Goal: Task Accomplishment & Management: Manage account settings

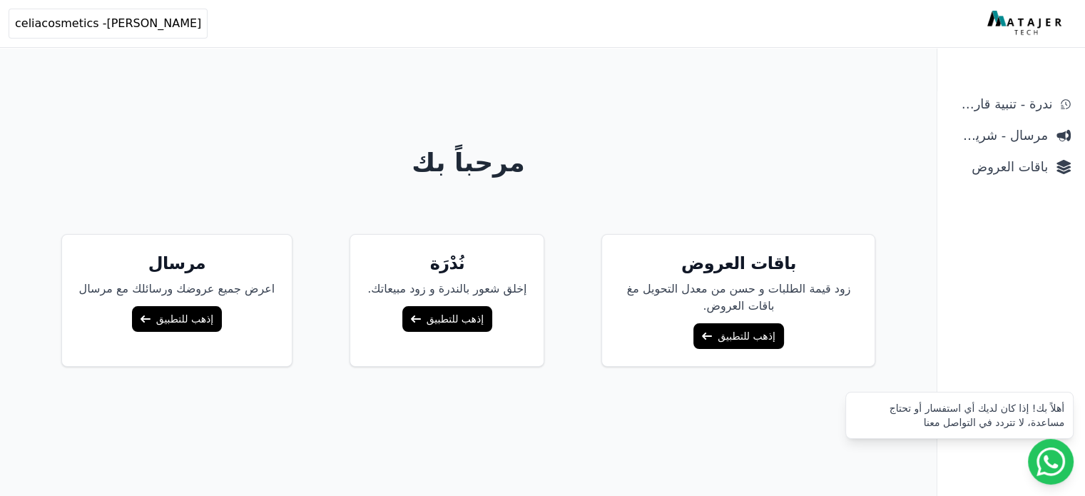
click at [1013, 162] on span "باقات العروض" at bounding box center [1000, 167] width 96 height 20
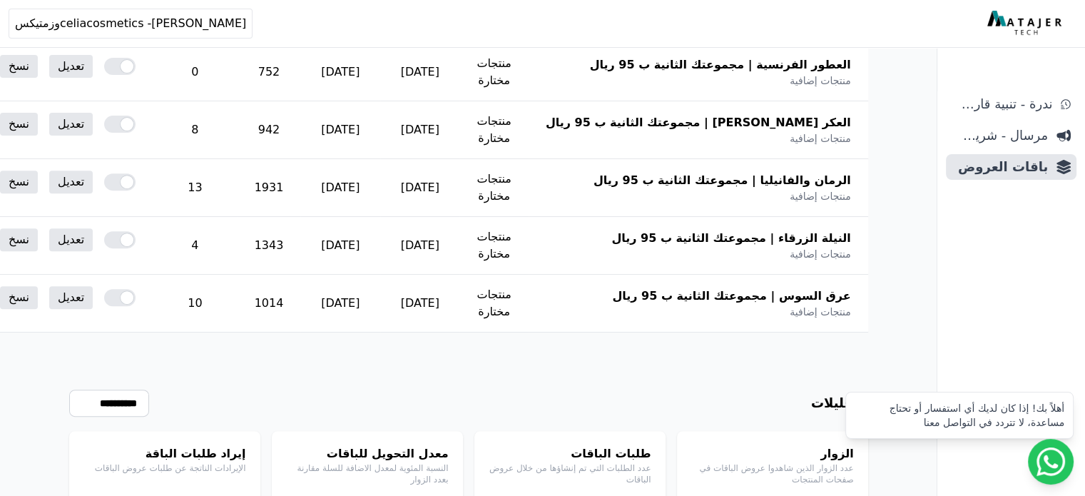
scroll to position [518, 0]
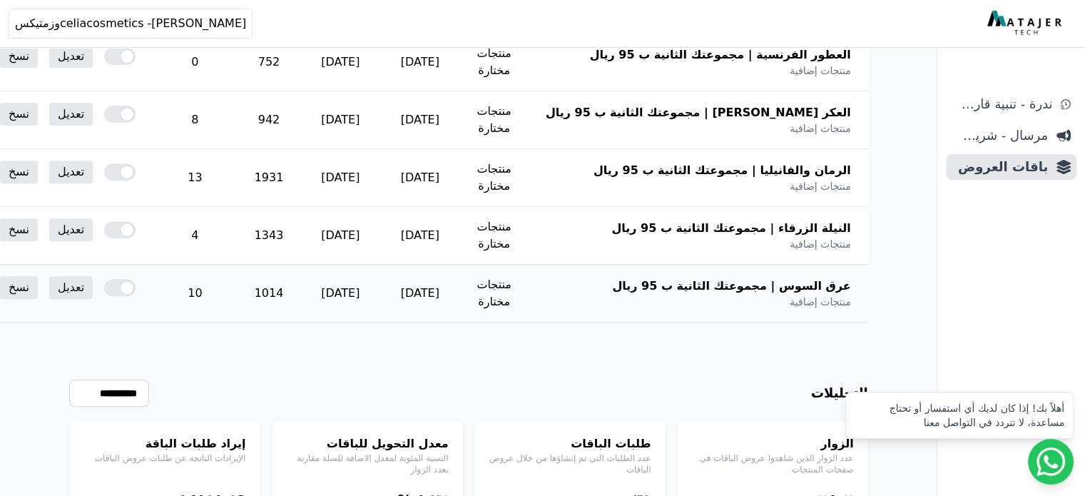
click at [698, 278] on span "عرق السوس | مجموعتك الثانية ب 95 ريال" at bounding box center [731, 286] width 238 height 17
click at [93, 288] on link "تعديل" at bounding box center [71, 287] width 44 height 23
click at [93, 287] on link "تعديل" at bounding box center [71, 287] width 44 height 23
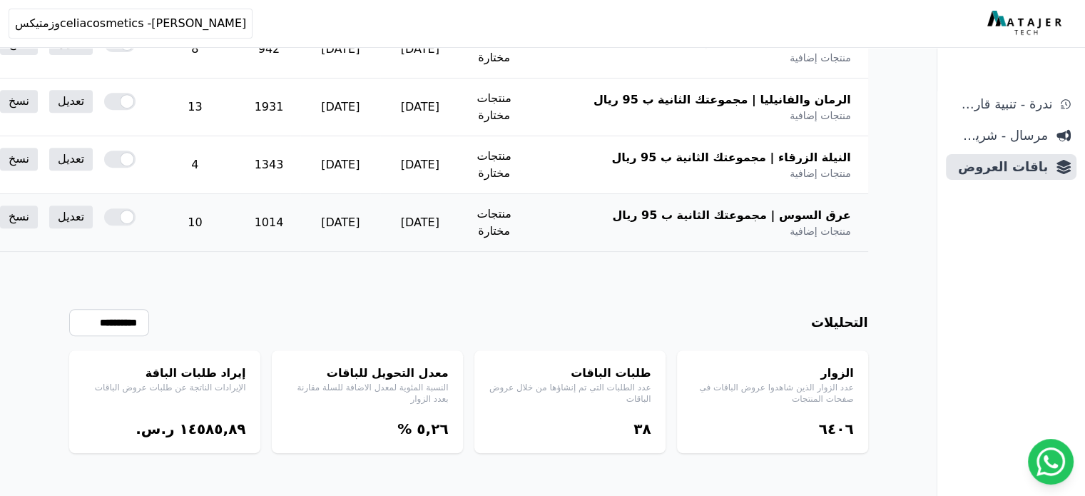
scroll to position [588, 0]
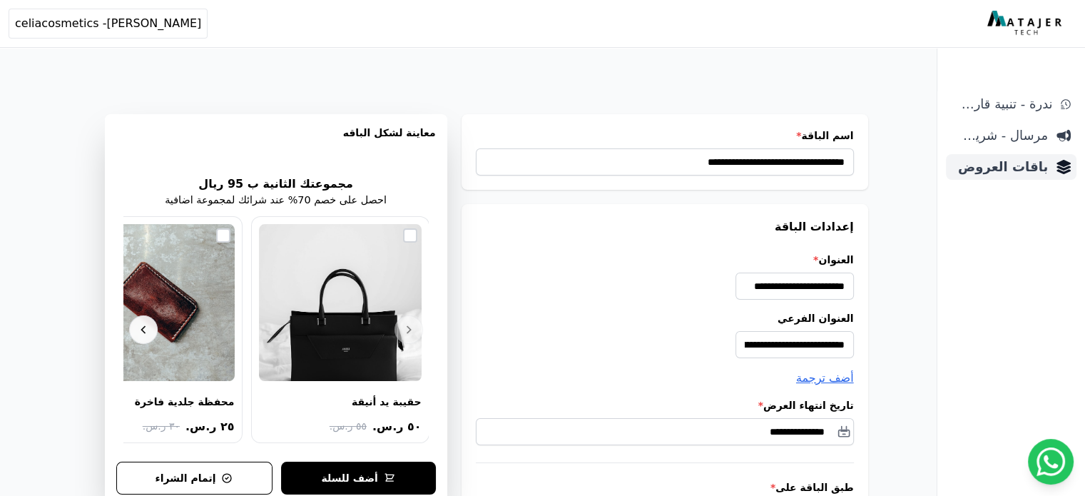
click at [979, 175] on span "باقات العروض" at bounding box center [1000, 167] width 96 height 20
